Goal: Information Seeking & Learning: Understand process/instructions

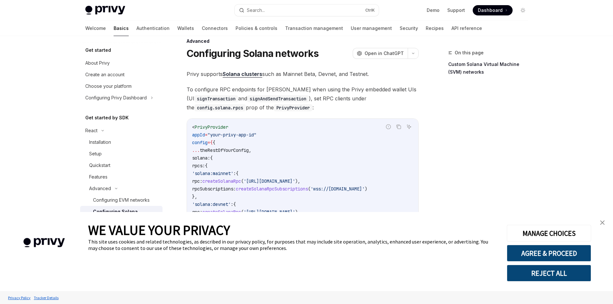
scroll to position [32, 0]
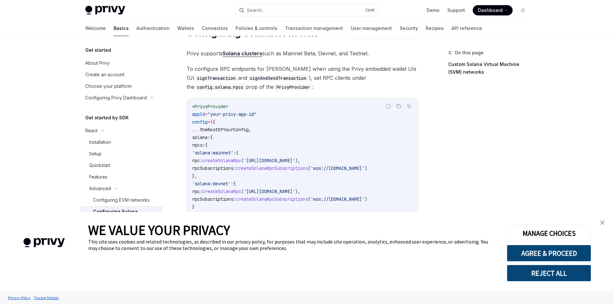
click at [606, 223] on link "close banner" at bounding box center [602, 222] width 13 height 13
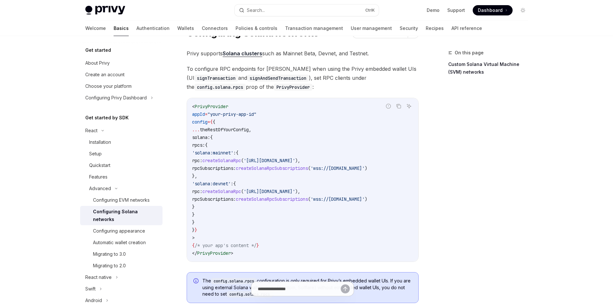
click at [308, 170] on span "createSolanaRpcSubscriptions" at bounding box center [272, 169] width 72 height 6
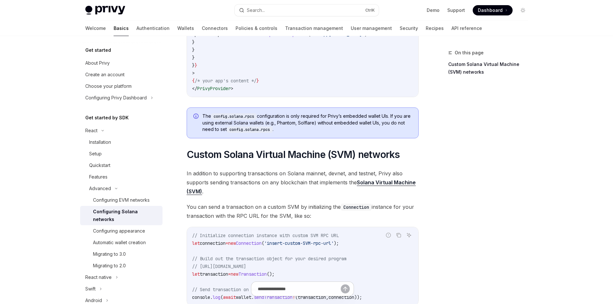
scroll to position [225, 0]
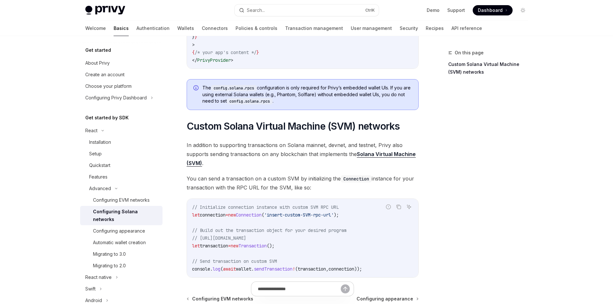
click at [0, 101] on div "Privy Docs home page Search... Ctrl K Demo Support Dashboard Dashboard Search..…" at bounding box center [306, 78] width 613 height 607
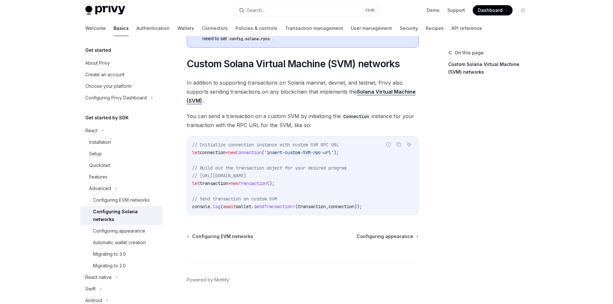
scroll to position [290, 0]
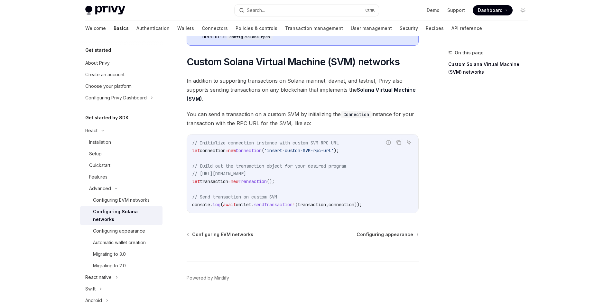
click at [262, 154] on span "Connection" at bounding box center [249, 151] width 26 height 6
click at [262, 153] on span "Connection" at bounding box center [249, 151] width 26 height 6
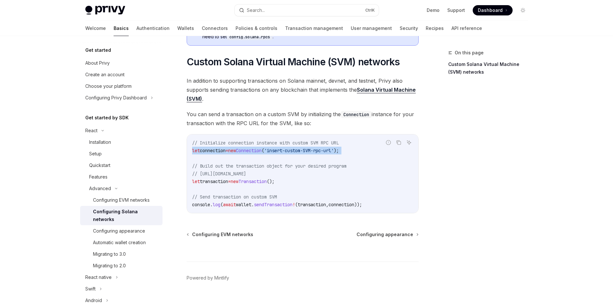
click at [262, 153] on span "Connection" at bounding box center [249, 151] width 26 height 6
click at [226, 183] on span "transaction" at bounding box center [214, 182] width 28 height 6
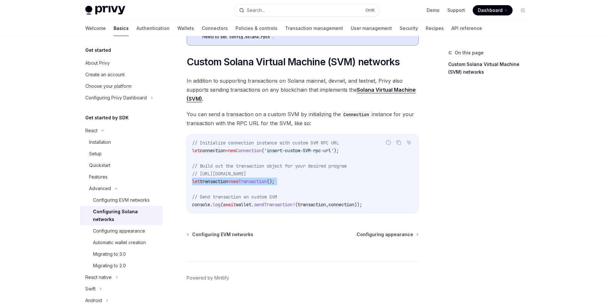
click at [226, 183] on span "transaction" at bounding box center [214, 182] width 28 height 6
click at [239, 185] on span "new" at bounding box center [235, 182] width 8 height 6
click at [253, 182] on span "Transaction" at bounding box center [253, 182] width 28 height 6
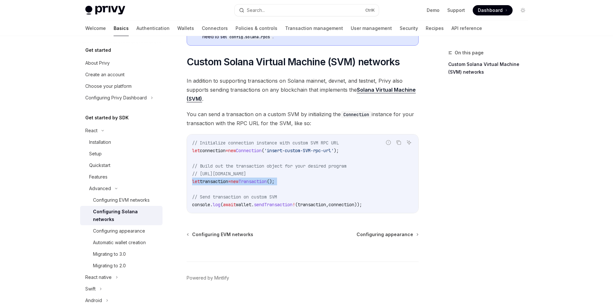
click at [253, 182] on span "Transaction" at bounding box center [253, 182] width 28 height 6
click at [242, 204] on code "// Initialize connection instance with custom SVM RPC URL let connection = new …" at bounding box center [302, 174] width 221 height 70
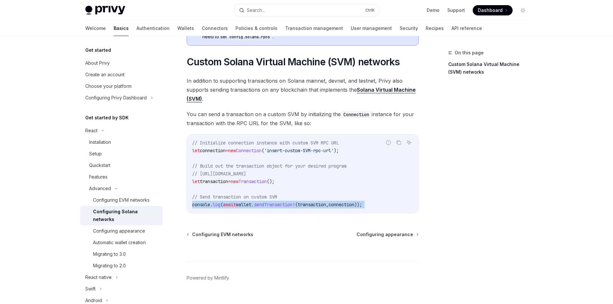
click at [242, 204] on code "// Initialize connection instance with custom SVM RPC URL let connection = new …" at bounding box center [302, 174] width 221 height 70
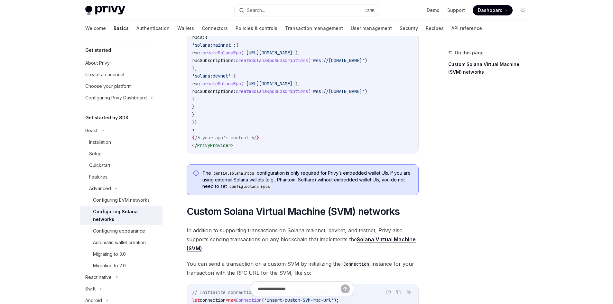
scroll to position [32, 0]
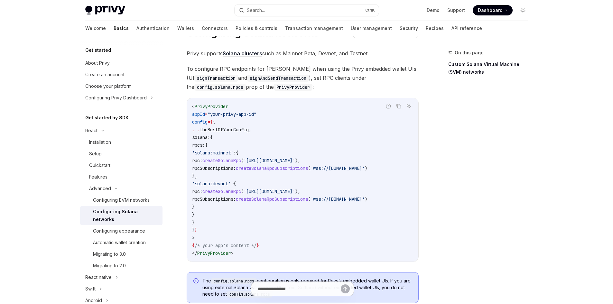
click at [236, 170] on span "rpcSubscriptions:" at bounding box center [214, 169] width 44 height 6
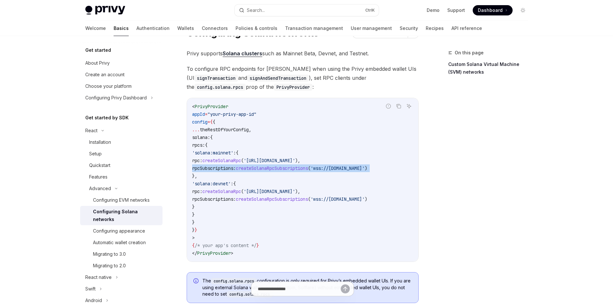
click at [236, 170] on span "rpcSubscriptions:" at bounding box center [214, 169] width 44 height 6
click at [236, 168] on span "rpcSubscriptions:" at bounding box center [214, 169] width 44 height 6
click at [273, 168] on span "createSolanaRpcSubscriptions" at bounding box center [272, 169] width 72 height 6
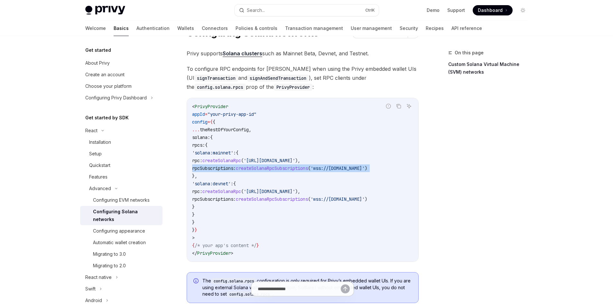
click at [273, 168] on span "createSolanaRpcSubscriptions" at bounding box center [272, 169] width 72 height 6
click at [236, 168] on span "rpcSubscriptions:" at bounding box center [214, 169] width 44 height 6
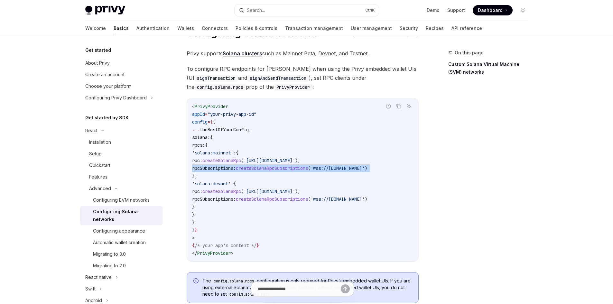
click at [266, 171] on span "createSolanaRpcSubscriptions" at bounding box center [272, 169] width 72 height 6
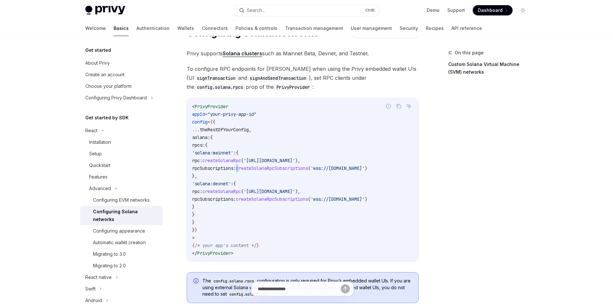
click at [266, 171] on span "createSolanaRpcSubscriptions" at bounding box center [272, 169] width 72 height 6
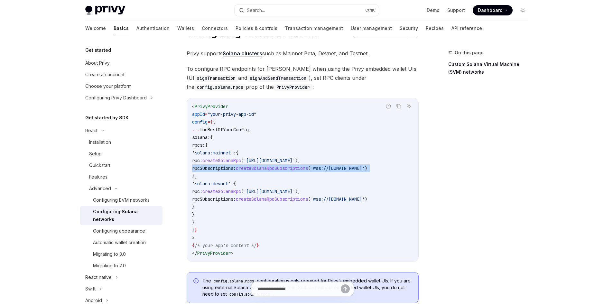
click at [266, 171] on span "createSolanaRpcSubscriptions" at bounding box center [272, 169] width 72 height 6
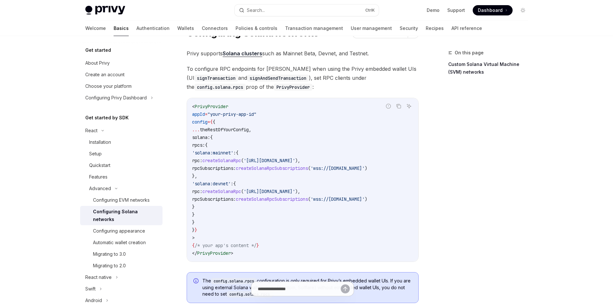
drag, startPoint x: 339, startPoint y: 261, endPoint x: 389, endPoint y: 262, distance: 49.3
click at [389, 262] on div "< PrivyProvider appId = "your-privy-app-id" config = { { ... theRestOfYourConfi…" at bounding box center [303, 180] width 232 height 164
drag, startPoint x: 348, startPoint y: 261, endPoint x: 365, endPoint y: 262, distance: 17.1
click at [381, 262] on div "< PrivyProvider appId = "your-privy-app-id" config = { { ... theRestOfYourConfi…" at bounding box center [303, 180] width 232 height 164
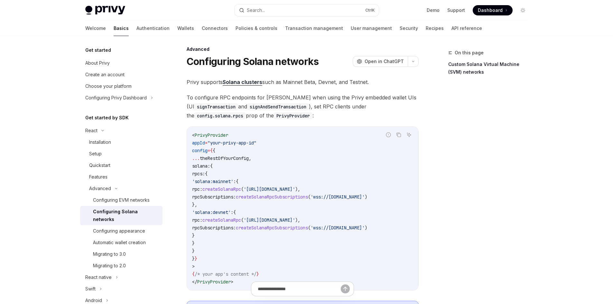
scroll to position [0, 0]
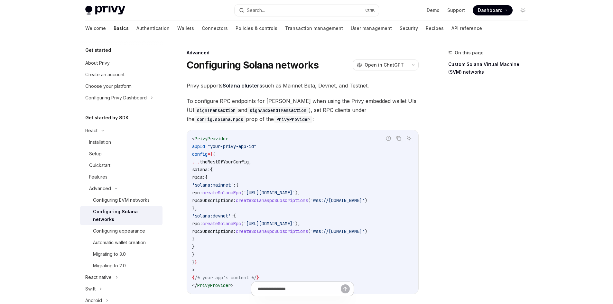
click at [282, 101] on span "To configure RPC endpoints for Solana when using the Privy embedded wallet UIs …" at bounding box center [303, 110] width 232 height 27
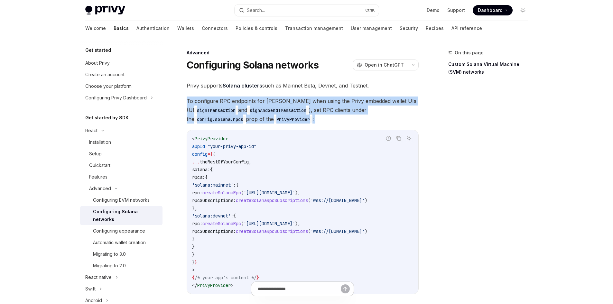
click at [282, 101] on span "To configure RPC endpoints for Solana when using the Privy embedded wallet UIs …" at bounding box center [303, 110] width 232 height 27
click at [290, 100] on span "To configure RPC endpoints for Solana when using the Privy embedded wallet UIs …" at bounding box center [303, 110] width 232 height 27
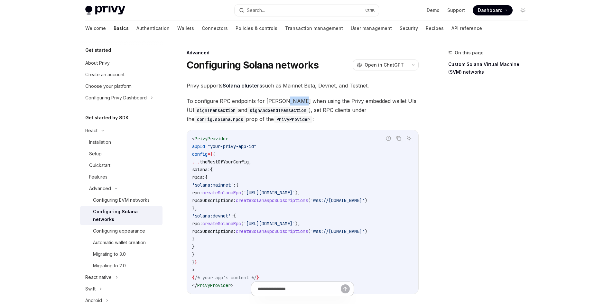
click at [290, 100] on span "To configure RPC endpoints for Solana when using the Privy embedded wallet UIs …" at bounding box center [303, 110] width 232 height 27
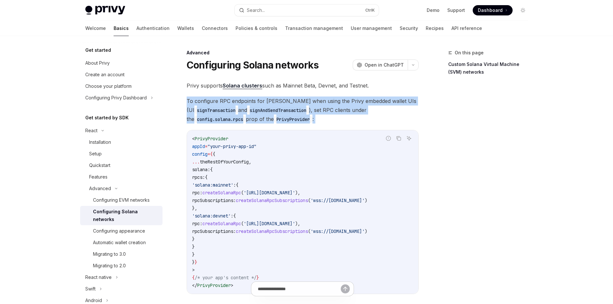
click at [290, 100] on span "To configure RPC endpoints for Solana when using the Privy embedded wallet UIs …" at bounding box center [303, 110] width 232 height 27
click at [312, 102] on span "To configure RPC endpoints for Solana when using the Privy embedded wallet UIs …" at bounding box center [303, 110] width 232 height 27
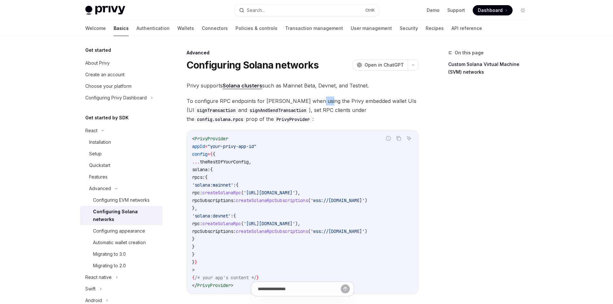
click at [312, 102] on span "To configure RPC endpoints for Solana when using the Privy embedded wallet UIs …" at bounding box center [303, 110] width 232 height 27
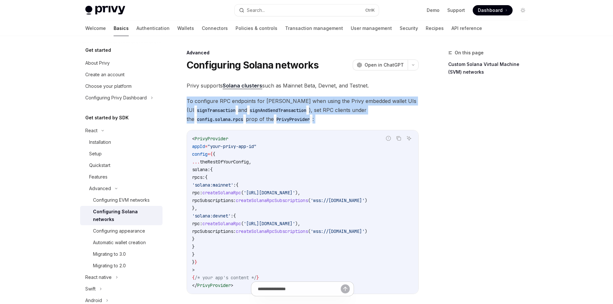
click at [312, 102] on span "To configure RPC endpoints for Solana when using the Privy embedded wallet UIs …" at bounding box center [303, 110] width 232 height 27
click at [339, 104] on span "To configure RPC endpoints for Solana when using the Privy embedded wallet UIs …" at bounding box center [303, 110] width 232 height 27
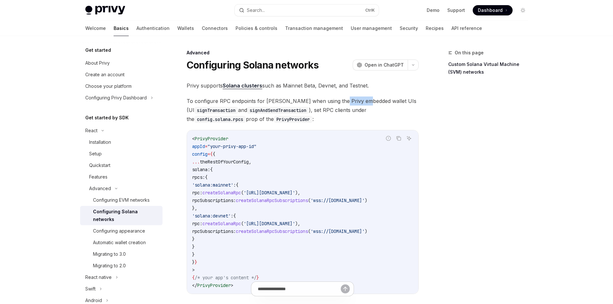
click at [339, 104] on span "To configure RPC endpoints for Solana when using the Privy embedded wallet UIs …" at bounding box center [303, 110] width 232 height 27
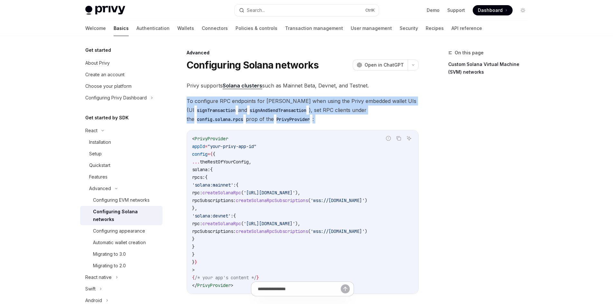
click at [339, 104] on span "To configure RPC endpoints for Solana when using the Privy embedded wallet UIs …" at bounding box center [303, 110] width 232 height 27
click at [334, 104] on span "To configure RPC endpoints for Solana when using the Privy embedded wallet UIs …" at bounding box center [303, 110] width 232 height 27
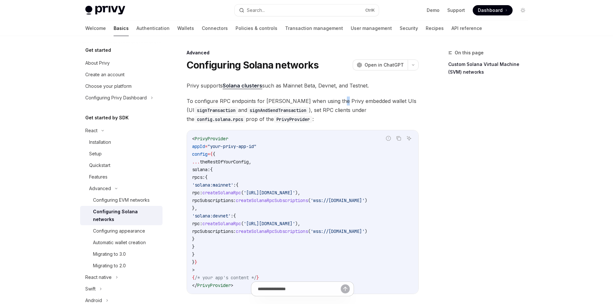
click at [334, 104] on span "To configure RPC endpoints for Solana when using the Privy embedded wallet UIs …" at bounding box center [303, 110] width 232 height 27
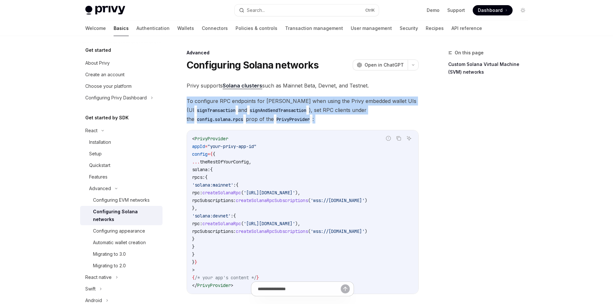
drag, startPoint x: 334, startPoint y: 104, endPoint x: 339, endPoint y: 104, distance: 5.8
click at [334, 104] on span "To configure RPC endpoints for Solana when using the Privy embedded wallet UIs …" at bounding box center [303, 110] width 232 height 27
click at [347, 104] on span "To configure RPC endpoints for Solana when using the Privy embedded wallet UIs …" at bounding box center [303, 110] width 232 height 27
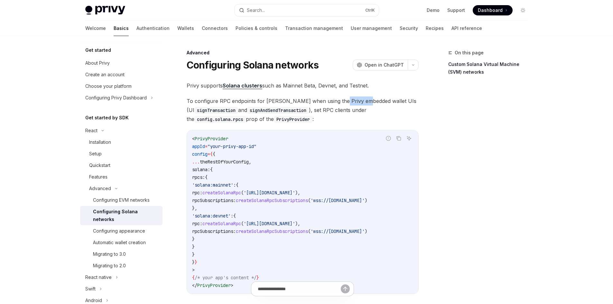
click at [347, 104] on span "To configure RPC endpoints for Solana when using the Privy embedded wallet UIs …" at bounding box center [303, 110] width 232 height 27
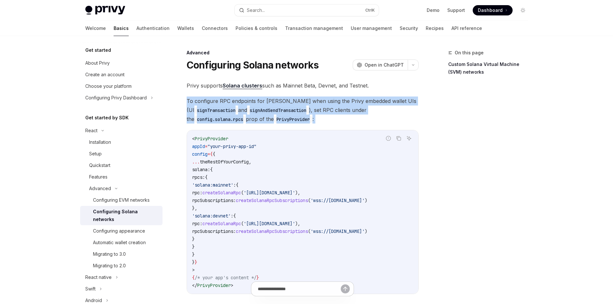
click at [347, 104] on span "To configure RPC endpoints for Solana when using the Privy embedded wallet UIs …" at bounding box center [303, 110] width 232 height 27
click at [343, 104] on span "To configure RPC endpoints for Solana when using the Privy embedded wallet UIs …" at bounding box center [303, 110] width 232 height 27
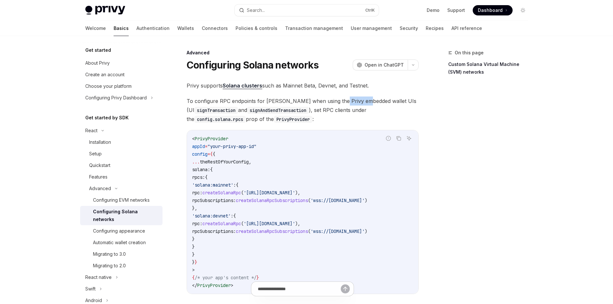
click at [343, 104] on span "To configure RPC endpoints for Solana when using the Privy embedded wallet UIs …" at bounding box center [303, 110] width 232 height 27
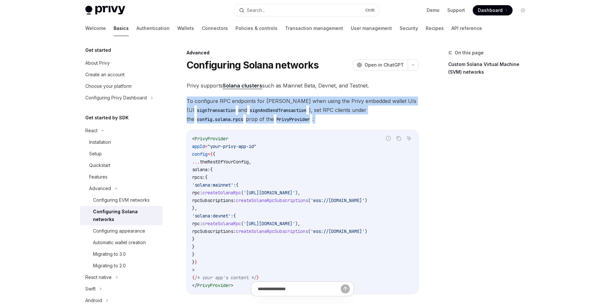
click at [343, 104] on span "To configure RPC endpoints for Solana when using the Privy embedded wallet UIs …" at bounding box center [303, 110] width 232 height 27
click at [337, 105] on span "To configure RPC endpoints for Solana when using the Privy embedded wallet UIs …" at bounding box center [303, 110] width 232 height 27
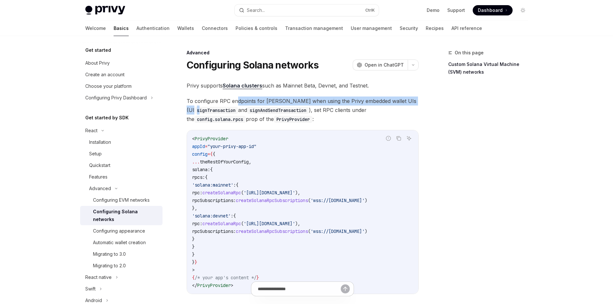
click at [242, 102] on span "To configure RPC endpoints for Solana when using the Privy embedded wallet UIs …" at bounding box center [303, 110] width 232 height 27
click at [252, 101] on span "To configure RPC endpoints for Solana when using the Privy embedded wallet UIs …" at bounding box center [303, 110] width 232 height 27
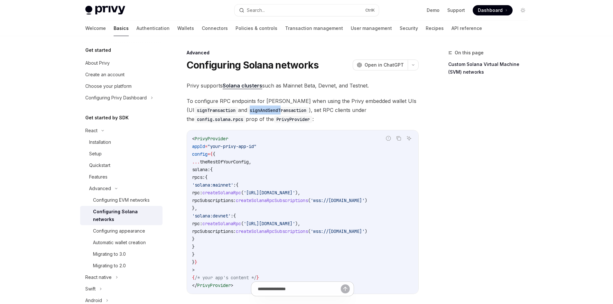
drag, startPoint x: 248, startPoint y: 106, endPoint x: 311, endPoint y: 111, distance: 63.6
click at [295, 108] on span "To configure RPC endpoints for Solana when using the Privy embedded wallet UIs …" at bounding box center [303, 110] width 232 height 27
click at [311, 111] on span "To configure RPC endpoints for Solana when using the Privy embedded wallet UIs …" at bounding box center [303, 110] width 232 height 27
drag, startPoint x: 312, startPoint y: 110, endPoint x: 360, endPoint y: 108, distance: 48.4
click at [346, 107] on span "To configure RPC endpoints for Solana when using the Privy embedded wallet UIs …" at bounding box center [303, 110] width 232 height 27
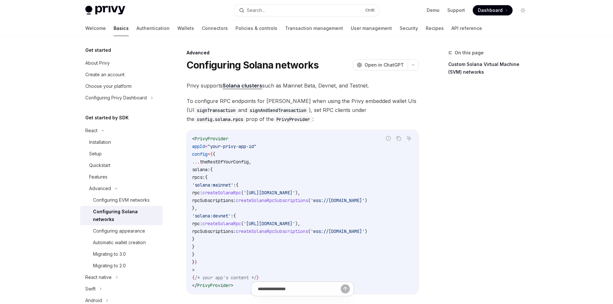
click at [360, 108] on span "To configure RPC endpoints for Solana when using the Privy embedded wallet UIs …" at bounding box center [303, 110] width 232 height 27
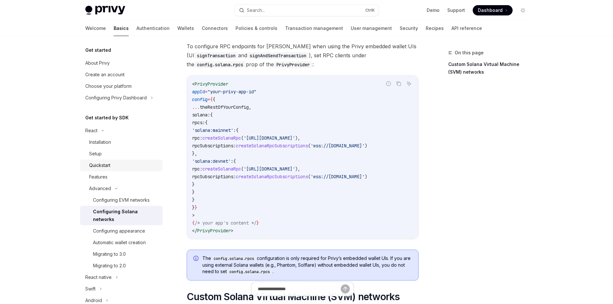
scroll to position [64, 0]
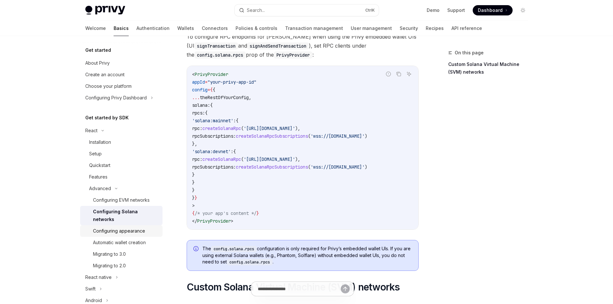
click at [120, 229] on div "Configuring appearance" at bounding box center [119, 231] width 52 height 8
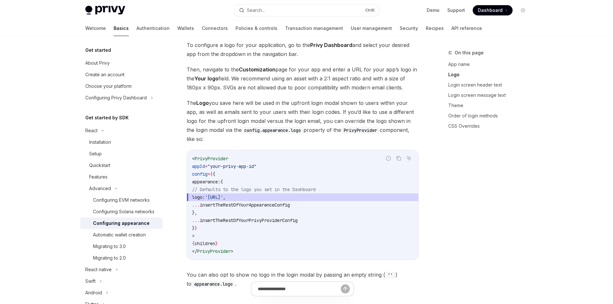
scroll to position [258, 0]
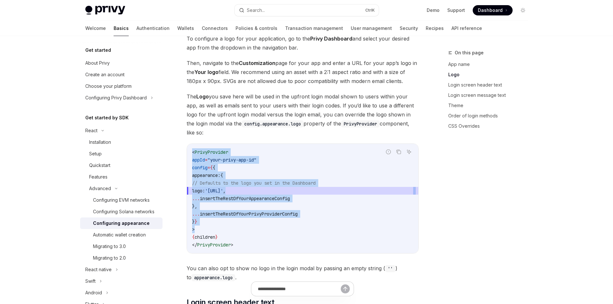
drag, startPoint x: 193, startPoint y: 131, endPoint x: 287, endPoint y: 215, distance: 125.9
click at [287, 215] on code "< PrivyProvider appId = "your-privy-app-id" config = { { appearance: { // Defau…" at bounding box center [302, 198] width 221 height 100
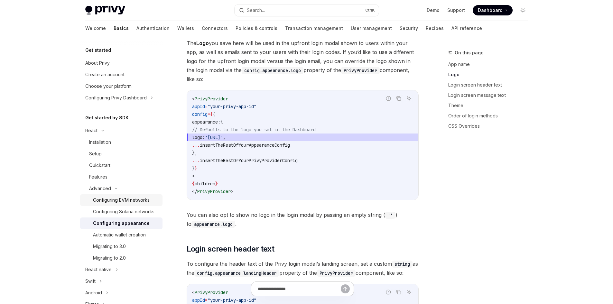
scroll to position [322, 0]
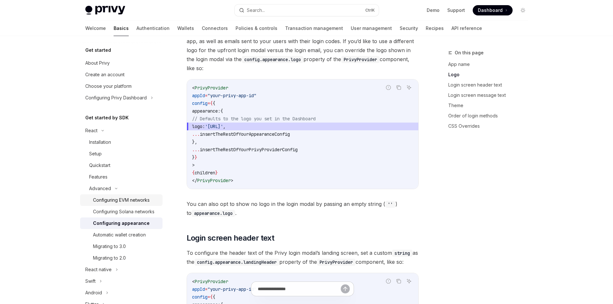
click at [110, 197] on div "Configuring EVM networks" at bounding box center [121, 200] width 57 height 8
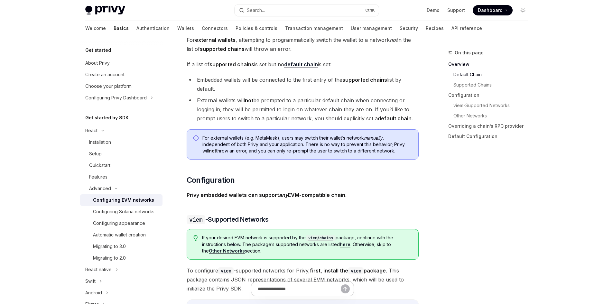
scroll to position [483, 0]
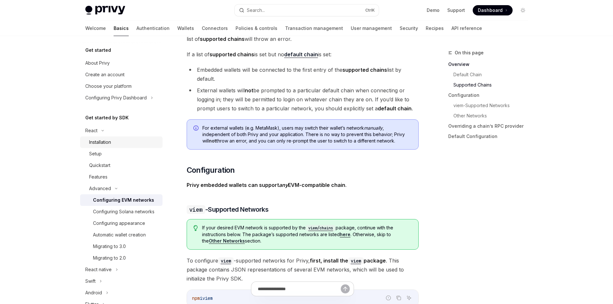
click at [111, 140] on div "Installation" at bounding box center [100, 142] width 22 height 8
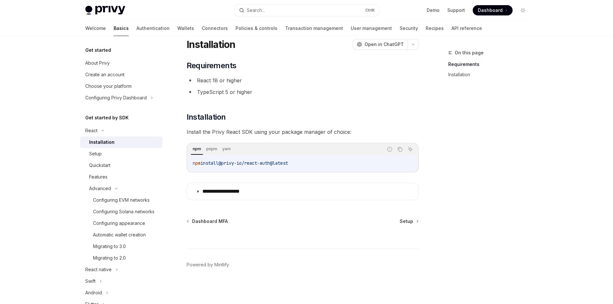
click at [243, 163] on span "@privy-io/react-auth@latest" at bounding box center [254, 163] width 70 height 6
click at [267, 108] on div "**********" at bounding box center [303, 131] width 232 height 140
click at [226, 165] on span "@privy-io/react-auth@latest" at bounding box center [256, 163] width 70 height 6
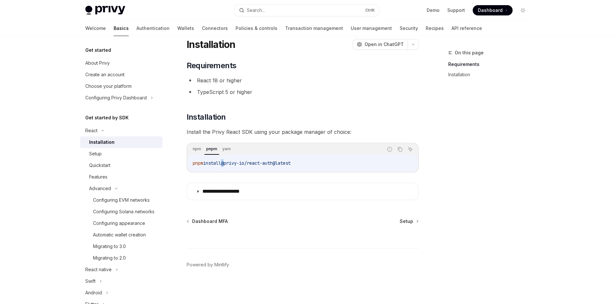
click at [226, 165] on span "@privy-io/react-auth@latest" at bounding box center [256, 163] width 70 height 6
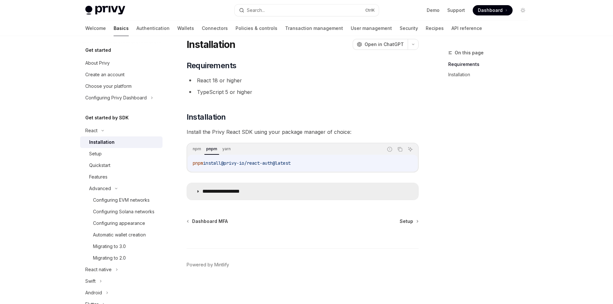
click at [222, 188] on summary "**********" at bounding box center [303, 191] width 232 height 17
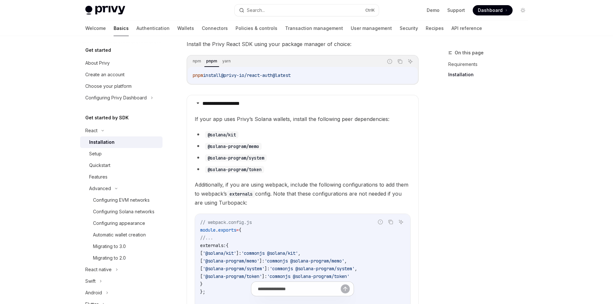
scroll to position [32, 0]
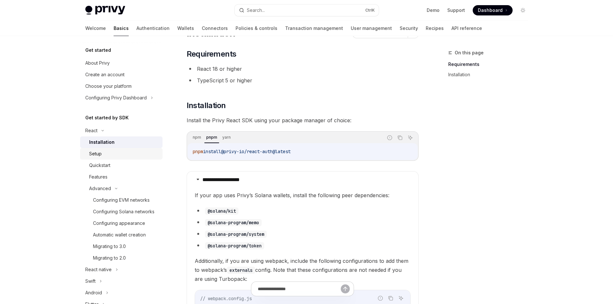
click at [106, 151] on div "Setup" at bounding box center [124, 154] width 70 height 8
type textarea "*"
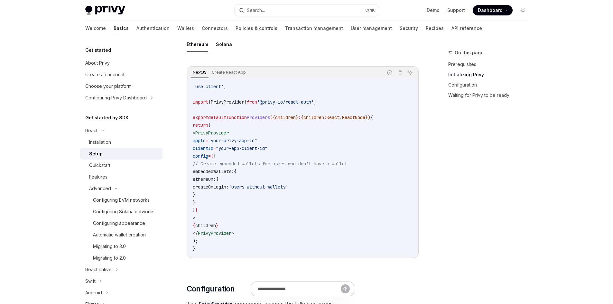
scroll to position [225, 0]
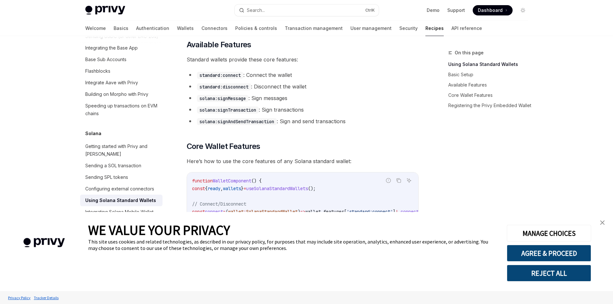
scroll to position [258, 0]
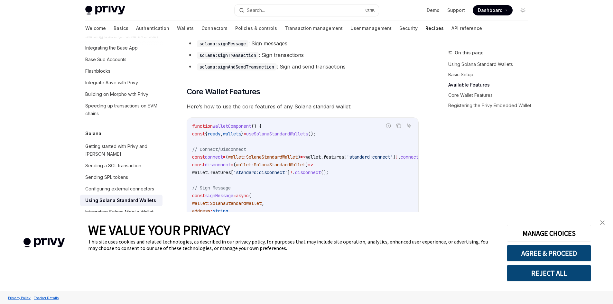
click at [602, 221] on img "close banner" at bounding box center [603, 223] width 5 height 5
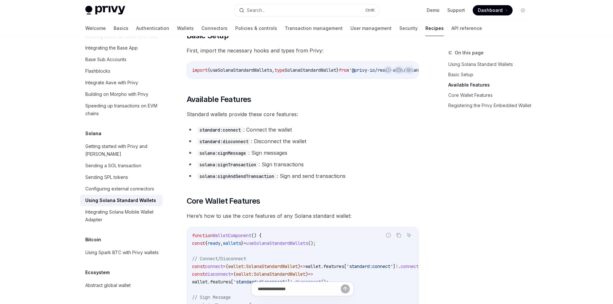
scroll to position [129, 0]
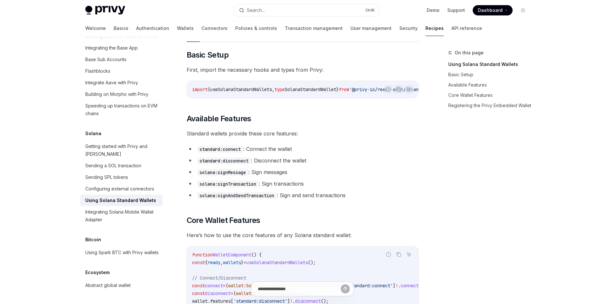
click at [233, 156] on ul "standard:connect : Connect the wallet standard:disconnect : Disconnect the wall…" at bounding box center [303, 172] width 232 height 55
click at [233, 154] on li "standard:connect : Connect the wallet" at bounding box center [303, 149] width 232 height 9
click at [262, 138] on span "Standard wallets provide these core features:" at bounding box center [303, 133] width 232 height 9
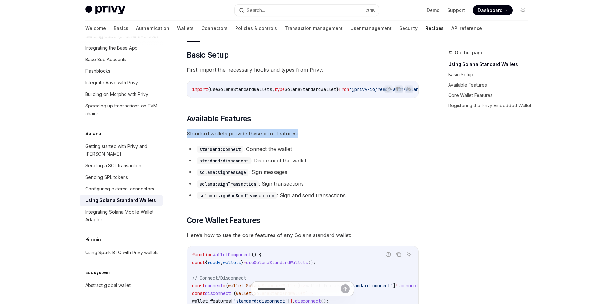
click at [262, 138] on span "Standard wallets provide these core features:" at bounding box center [303, 133] width 232 height 9
click at [264, 159] on li "standard:disconnect : Disconnect the wallet" at bounding box center [303, 160] width 232 height 9
click at [271, 165] on li "standard:disconnect : Disconnect the wallet" at bounding box center [303, 160] width 232 height 9
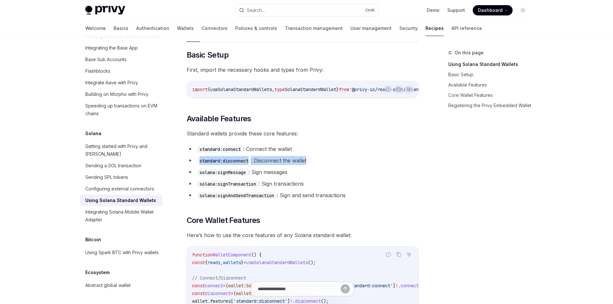
click at [271, 165] on li "standard:disconnect : Disconnect the wallet" at bounding box center [303, 160] width 232 height 9
click at [251, 138] on span "Standard wallets provide these core features:" at bounding box center [303, 133] width 232 height 9
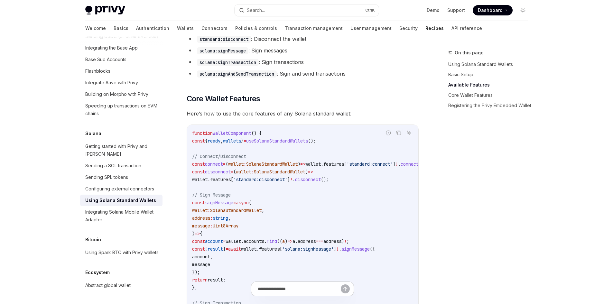
scroll to position [258, 0]
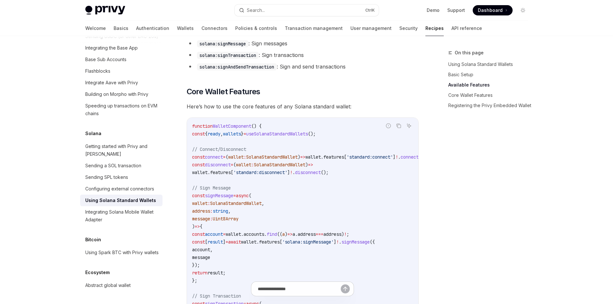
click at [241, 137] on span "wallets" at bounding box center [232, 134] width 18 height 6
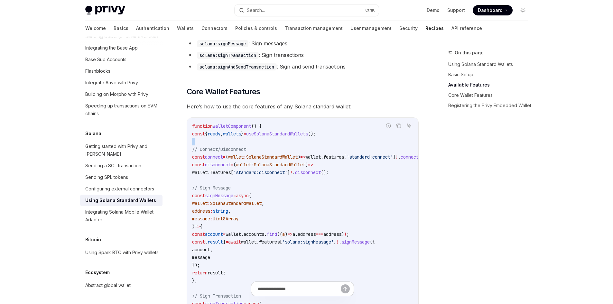
click at [124, 143] on div "Getting started with Privy and [PERSON_NAME]" at bounding box center [121, 150] width 73 height 15
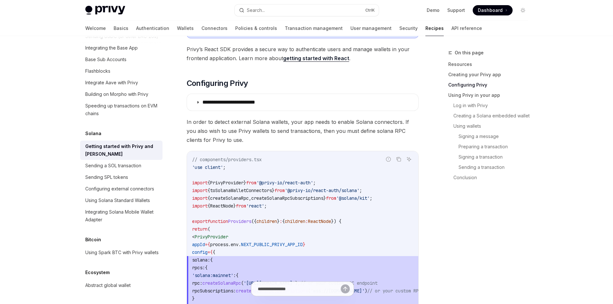
scroll to position [322, 0]
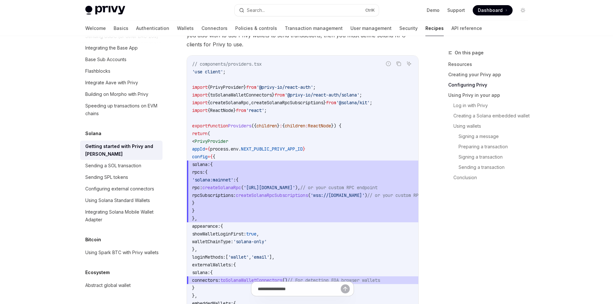
click at [252, 96] on span "toSolanaWalletConnectors" at bounding box center [241, 95] width 62 height 6
click at [270, 95] on span "toSolanaWalletConnectors" at bounding box center [241, 95] width 62 height 6
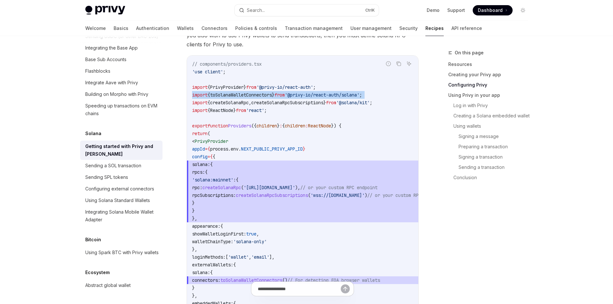
click at [270, 95] on span "toSolanaWalletConnectors" at bounding box center [241, 95] width 62 height 6
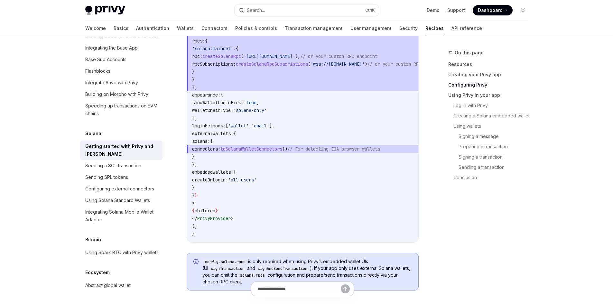
scroll to position [451, 0]
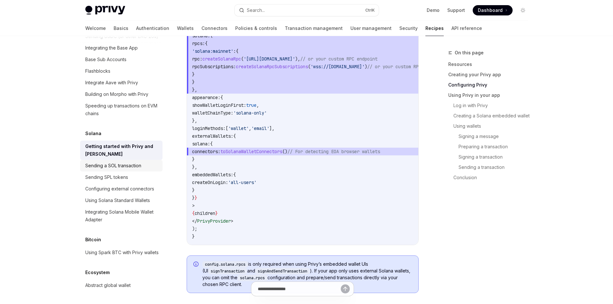
click at [99, 162] on div "Sending a SOL transaction" at bounding box center [113, 166] width 56 height 8
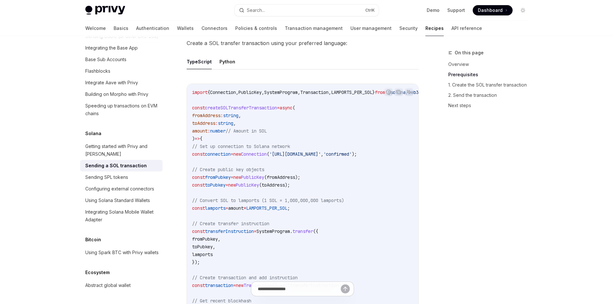
scroll to position [290, 0]
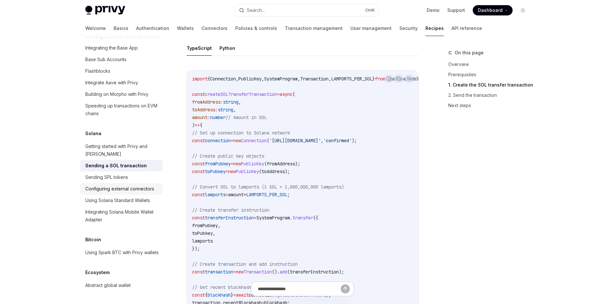
click at [107, 185] on div "Configuring external connectors" at bounding box center [119, 189] width 69 height 8
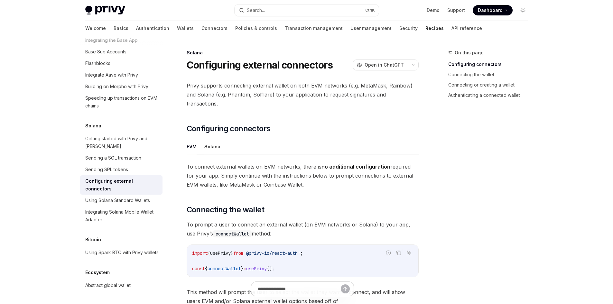
click at [210, 139] on button "Solana" at bounding box center [212, 146] width 16 height 15
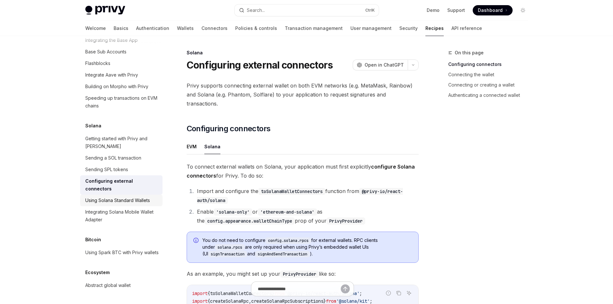
scroll to position [1013, 0]
click at [132, 211] on div "Integrating Solana Mobile Wallet Adapter" at bounding box center [121, 215] width 73 height 15
type textarea "*"
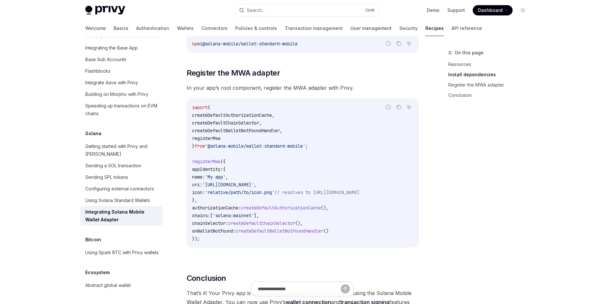
scroll to position [225, 0]
